Goal: Information Seeking & Learning: Find specific fact

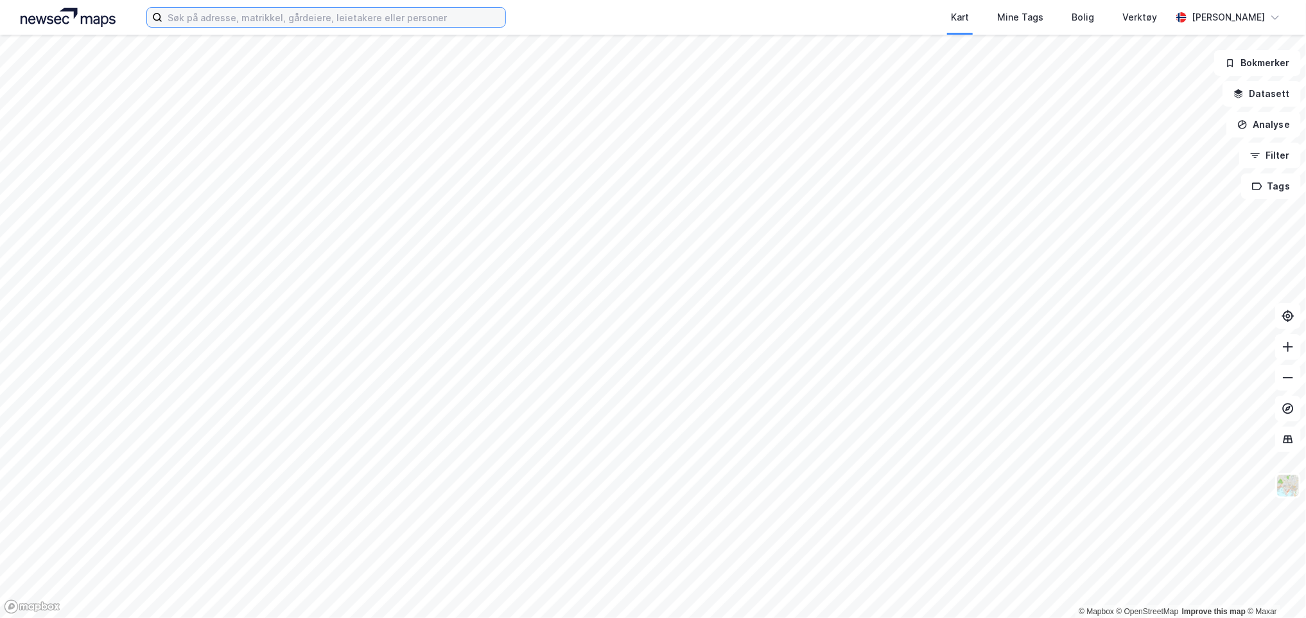
click at [261, 15] on input at bounding box center [333, 17] width 343 height 19
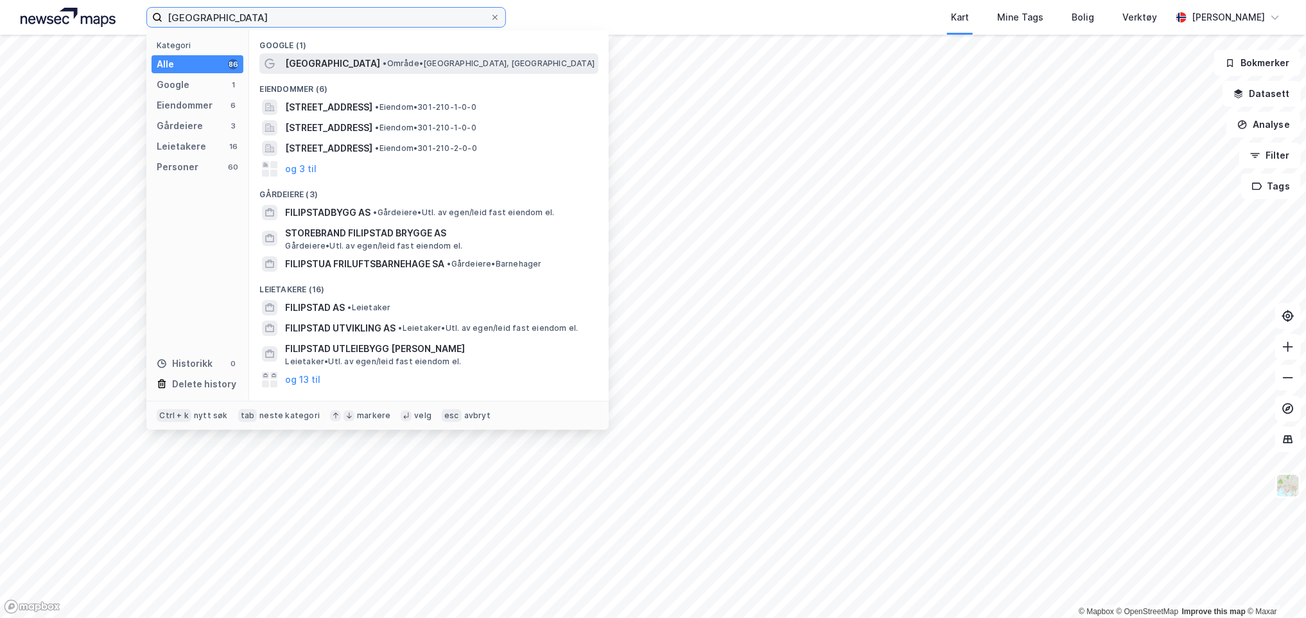
type input "[GEOGRAPHIC_DATA]"
click at [383, 64] on span "• Område • [GEOGRAPHIC_DATA], [GEOGRAPHIC_DATA]" at bounding box center [489, 63] width 212 height 10
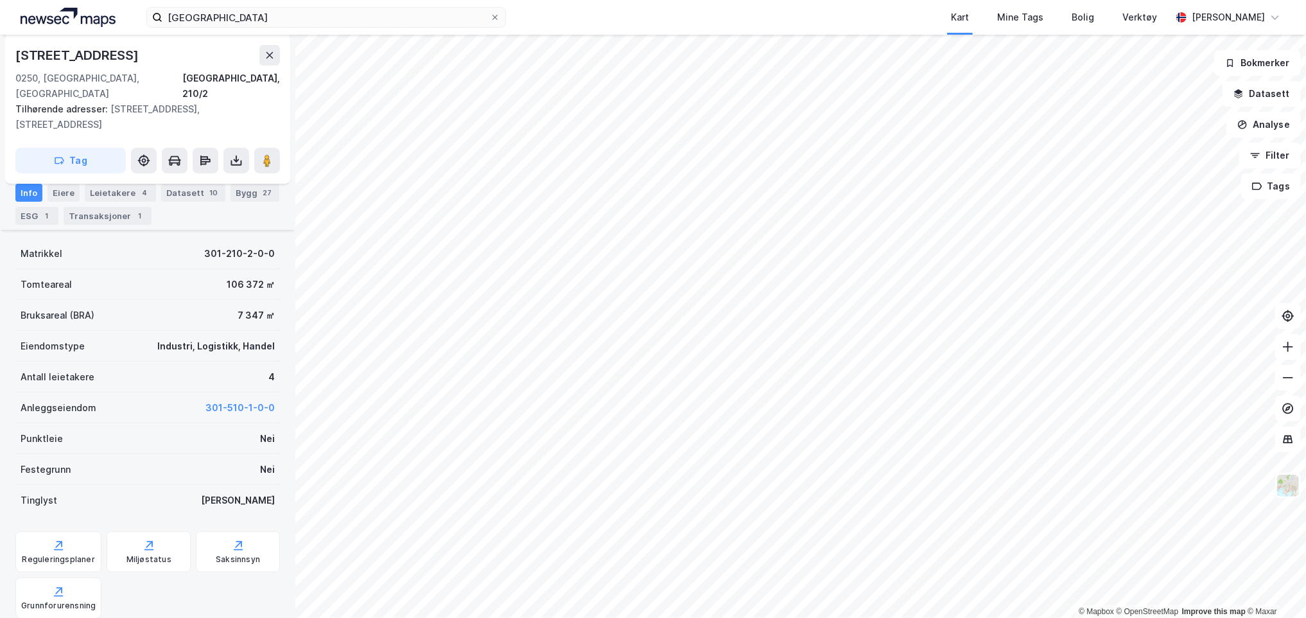
scroll to position [270, 0]
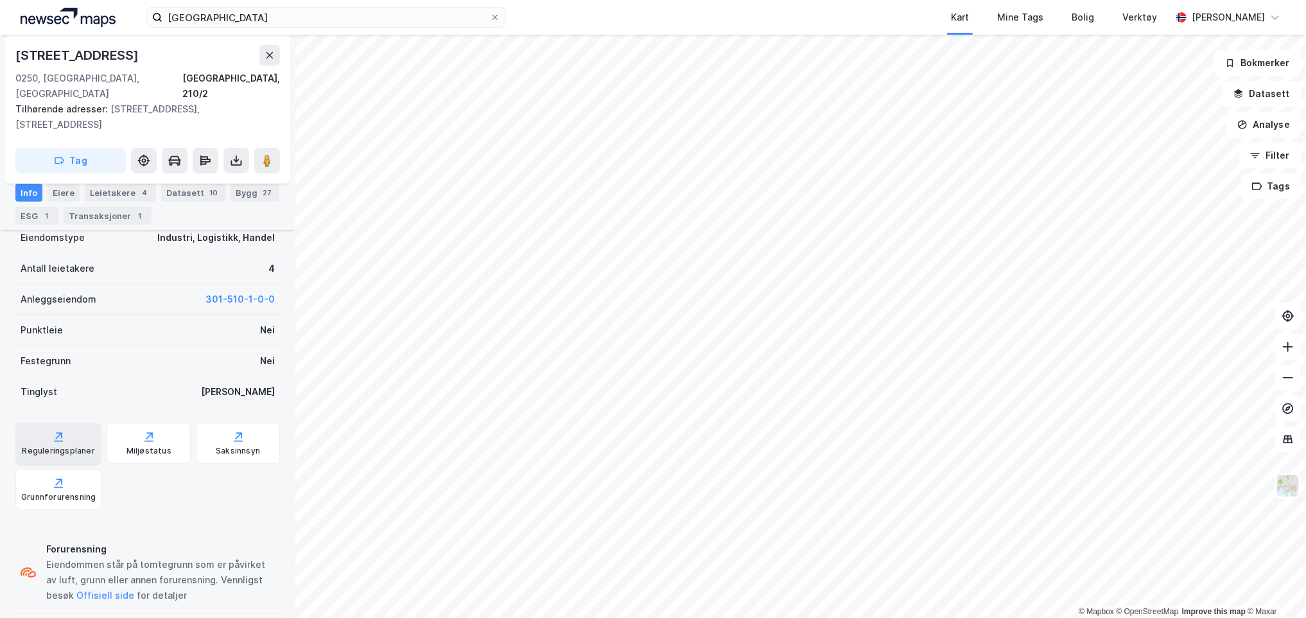
click at [85, 422] on div "Reguleringsplaner" at bounding box center [58, 442] width 86 height 41
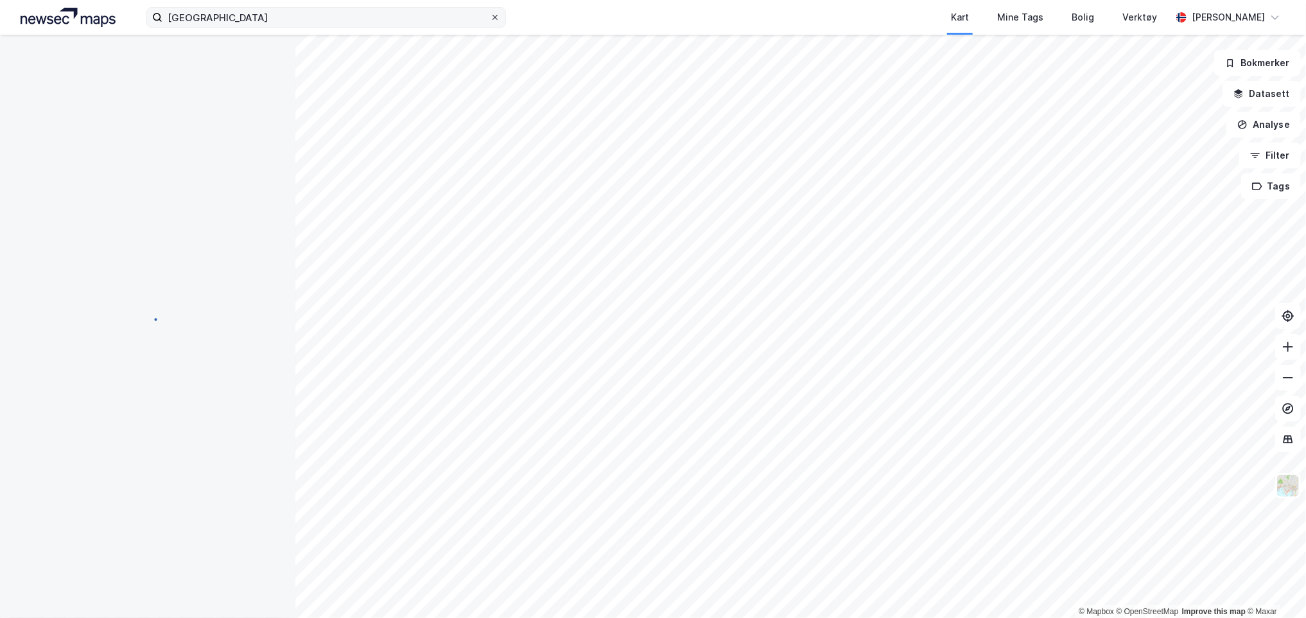
scroll to position [95, 0]
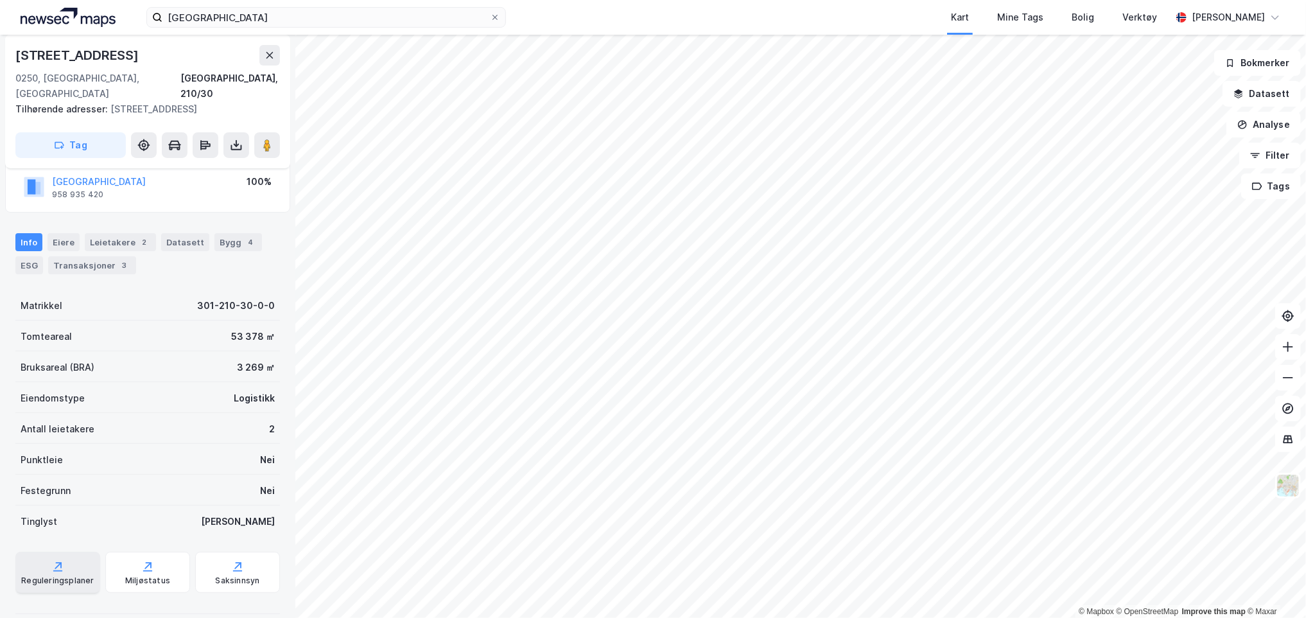
click at [71, 575] on div "Reguleringsplaner" at bounding box center [57, 580] width 73 height 10
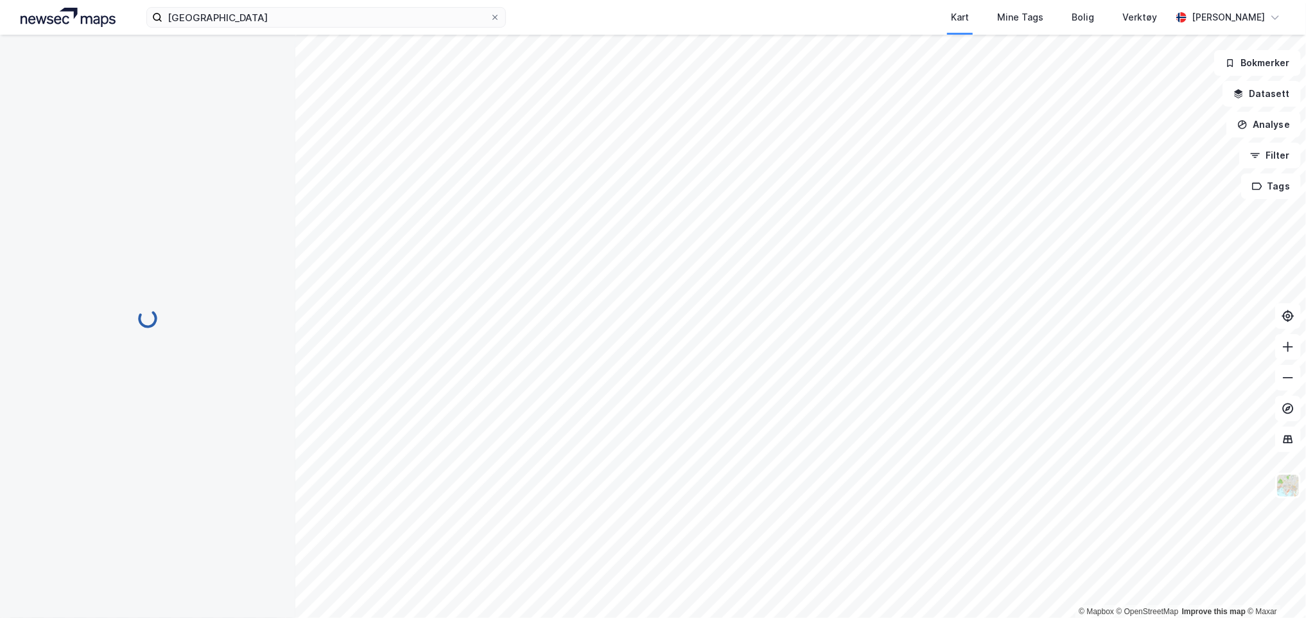
scroll to position [95, 0]
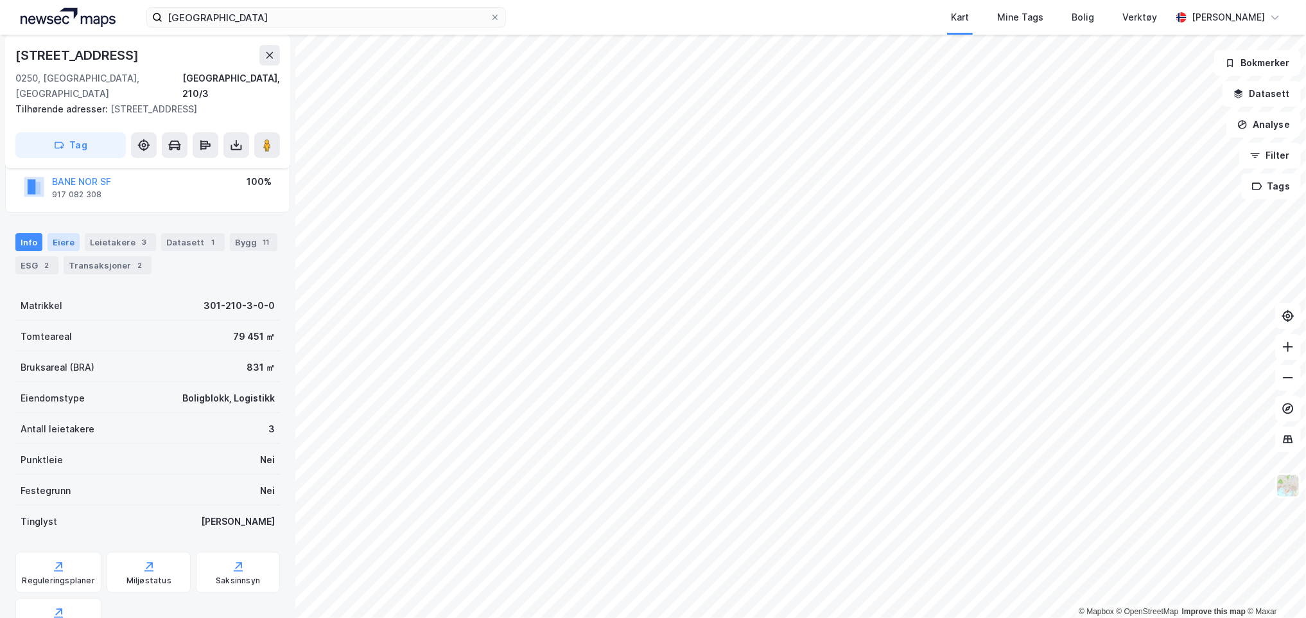
click at [74, 233] on div "Eiere" at bounding box center [64, 242] width 32 height 18
